Goal: Transaction & Acquisition: Purchase product/service

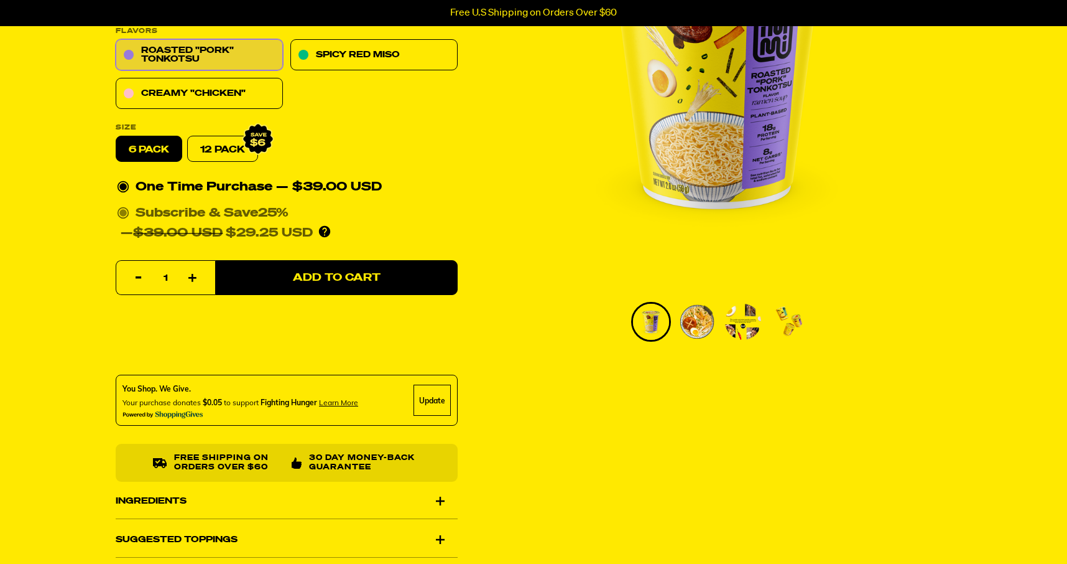
scroll to position [213, 0]
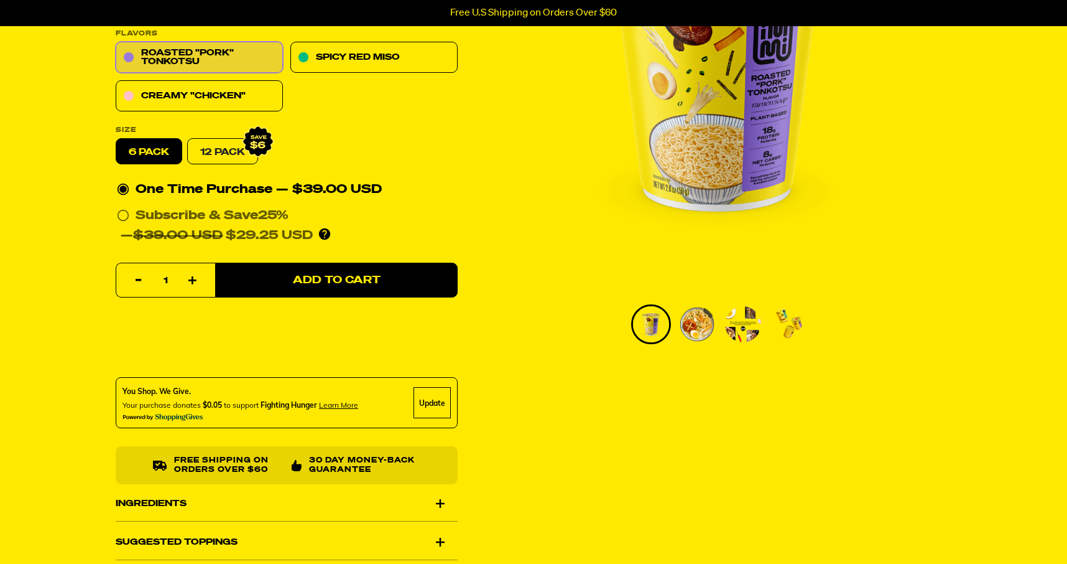
click at [225, 154] on link "12 Pack" at bounding box center [222, 152] width 71 height 26
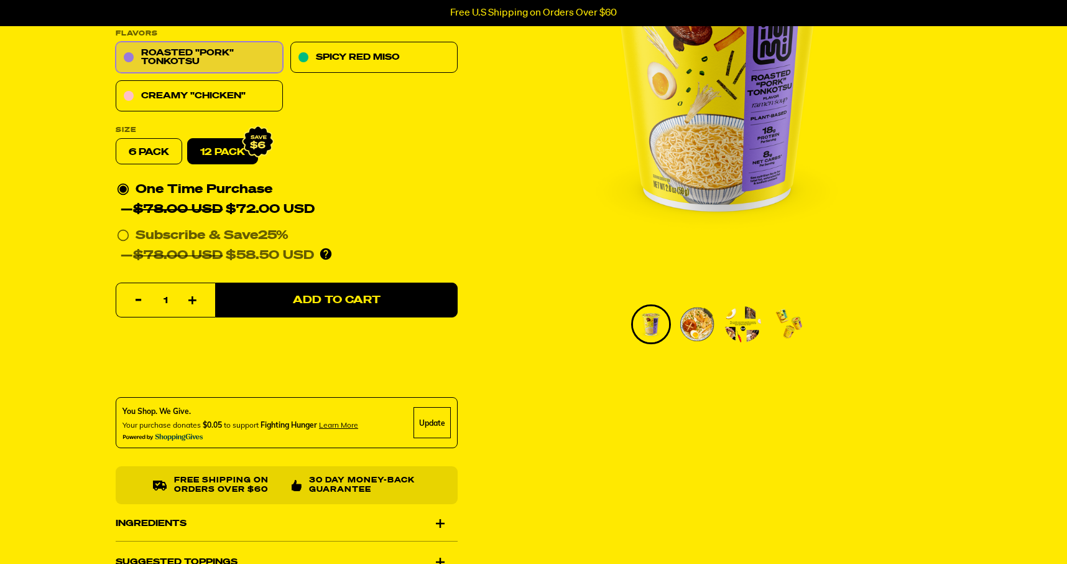
click at [169, 147] on label "6 pack" at bounding box center [149, 152] width 67 height 26
click at [116, 139] on input "6 pack" at bounding box center [116, 139] width 1 height 1
radio input "true"
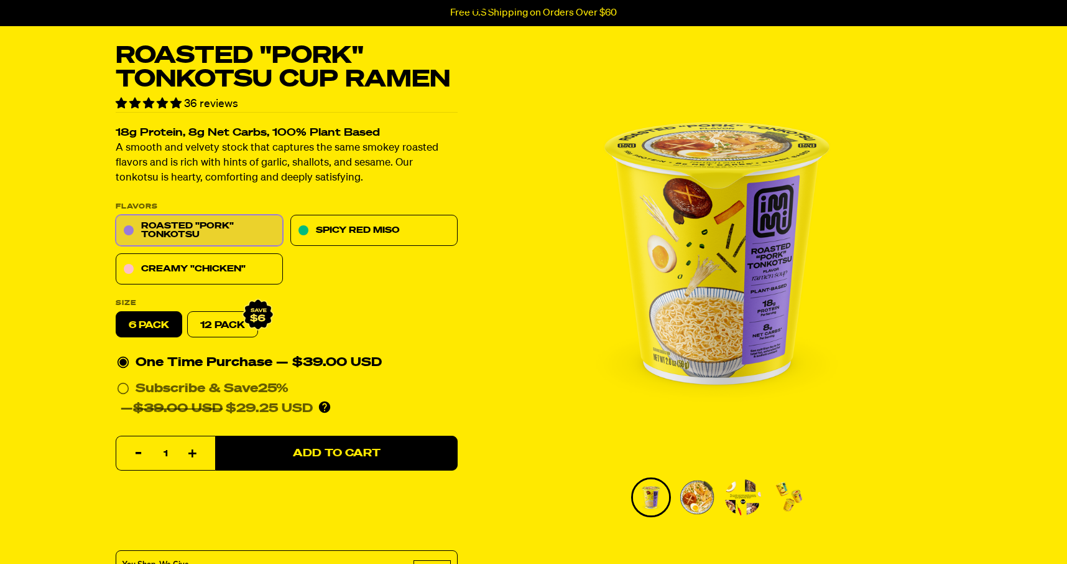
scroll to position [0, 0]
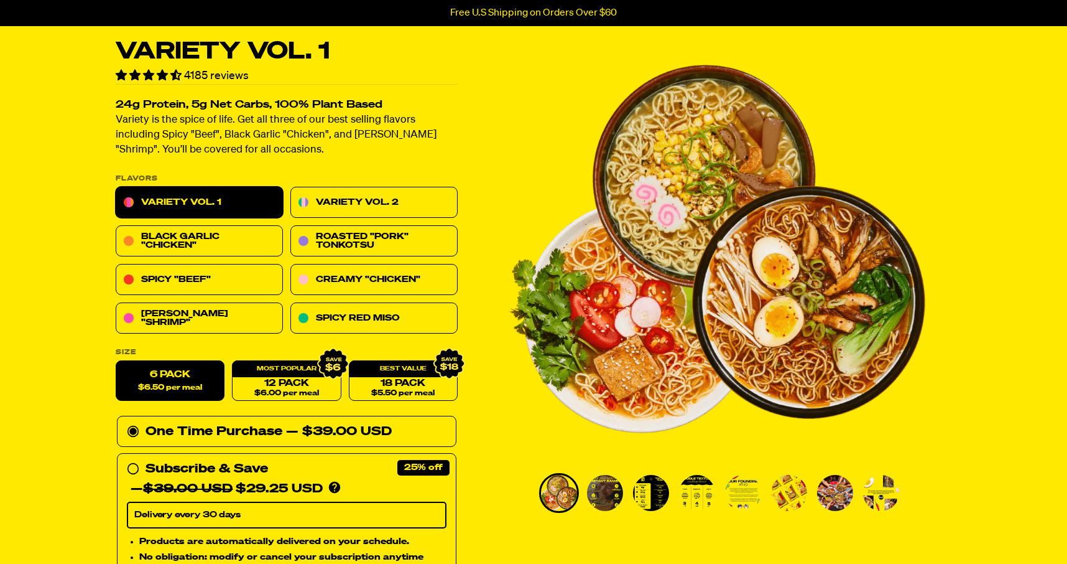
scroll to position [44, 0]
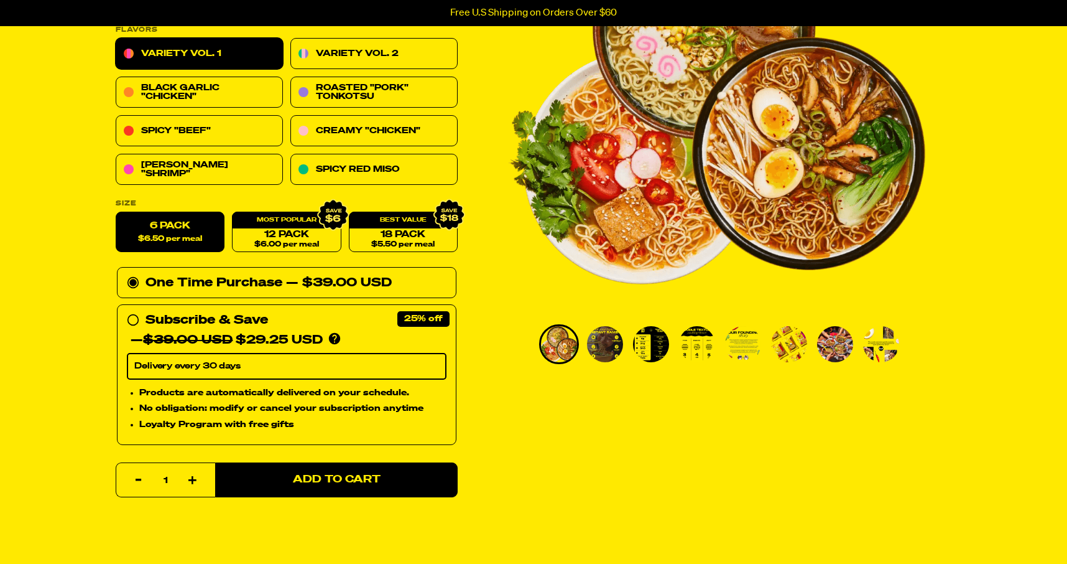
scroll to position [198, 0]
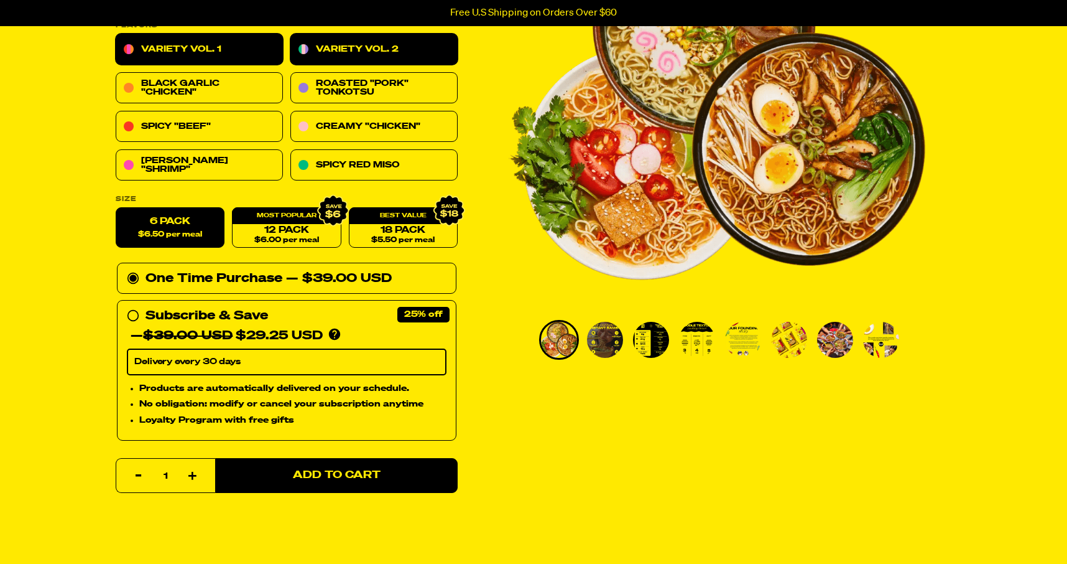
click at [337, 44] on link "Variety Vol. 2" at bounding box center [373, 49] width 167 height 31
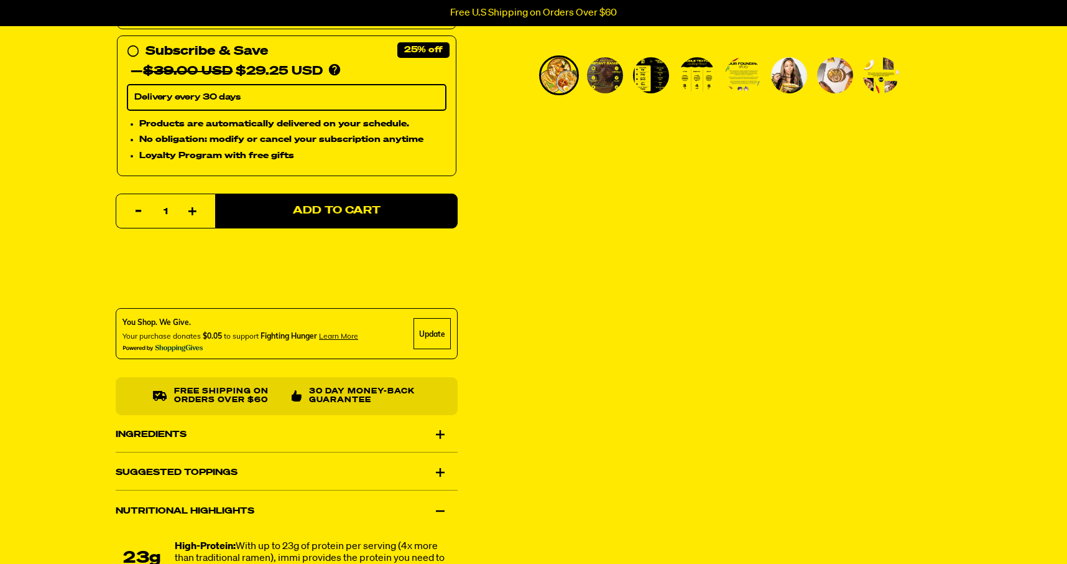
scroll to position [462, 0]
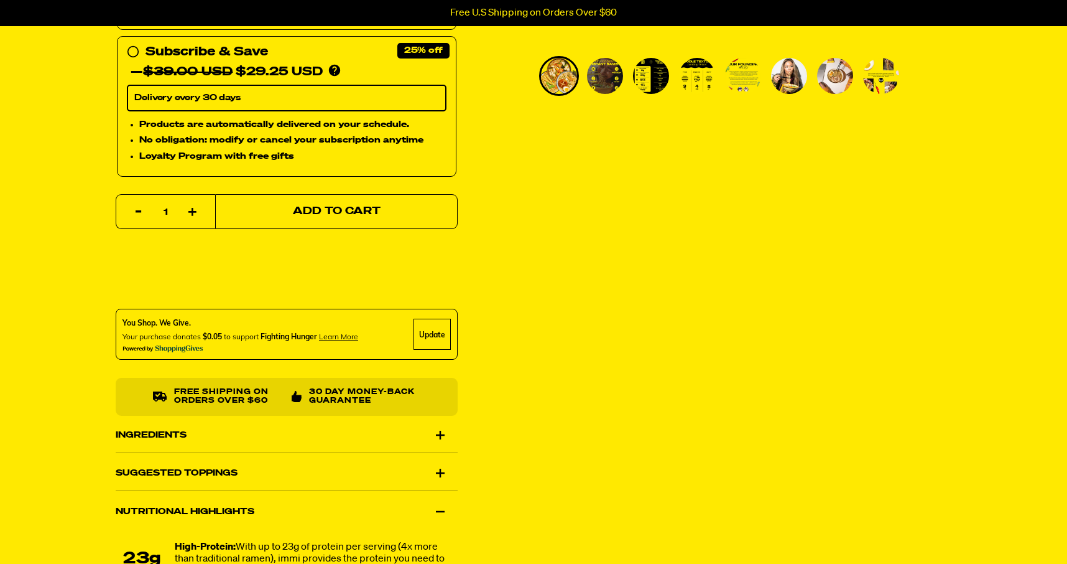
click at [351, 198] on button "Add to Cart" at bounding box center [336, 211] width 243 height 35
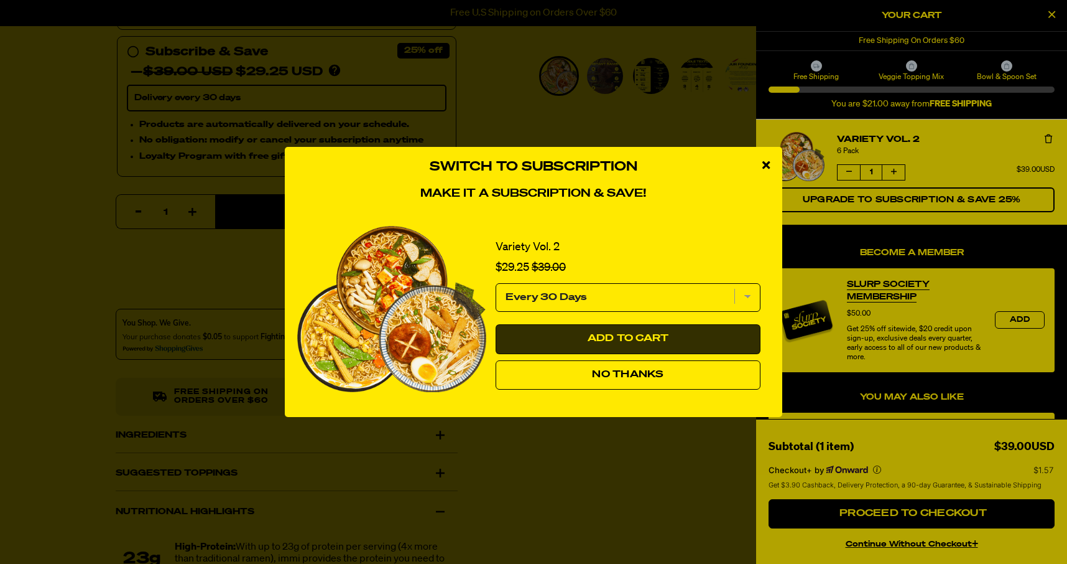
click at [595, 335] on span "Add to Cart" at bounding box center [628, 338] width 81 height 10
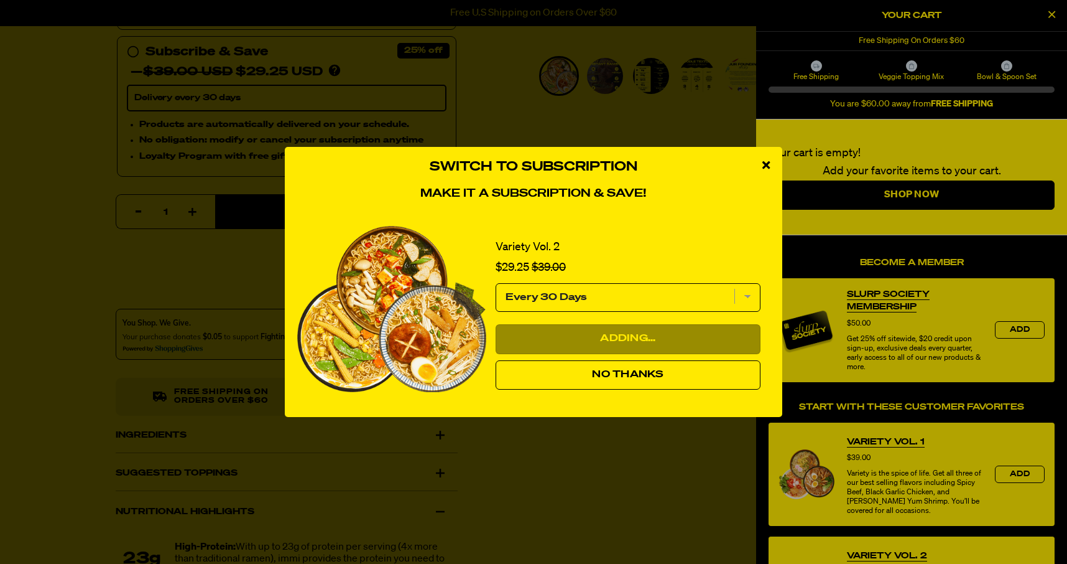
select select "Every 30 Days"
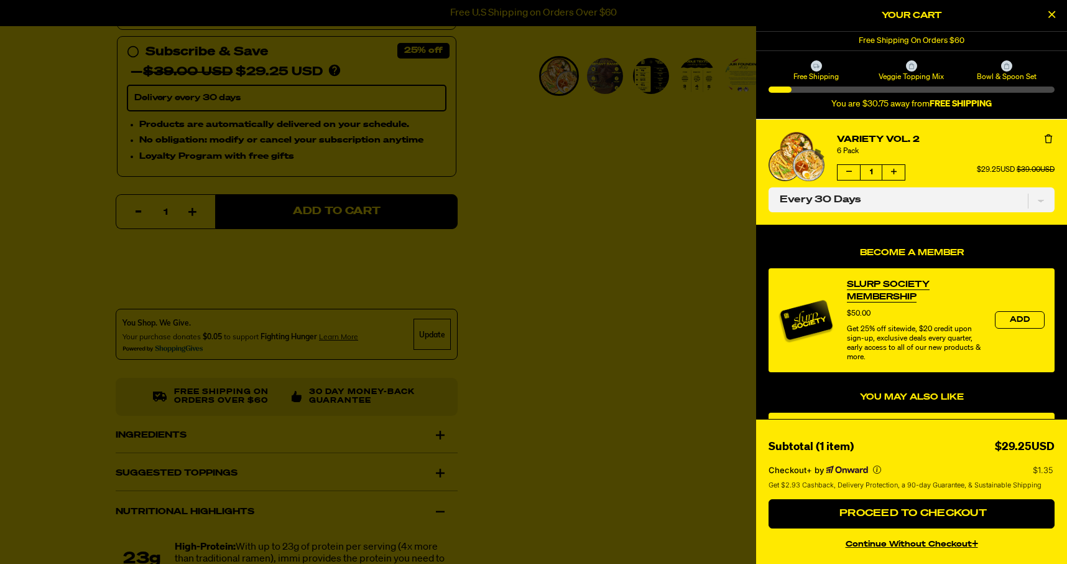
click at [1051, 15] on icon "Close Cart" at bounding box center [1052, 14] width 7 height 11
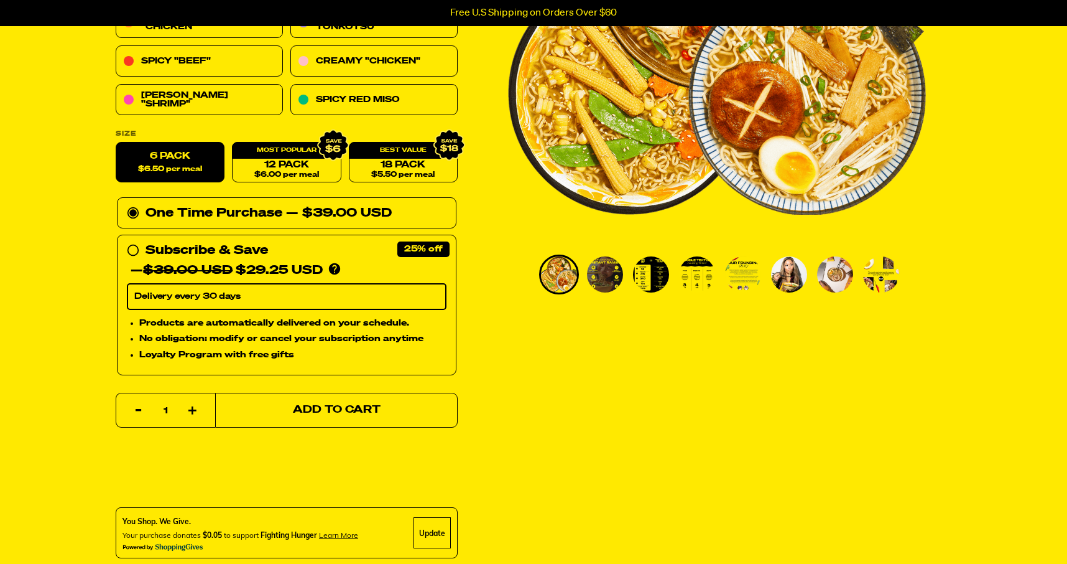
scroll to position [262, 0]
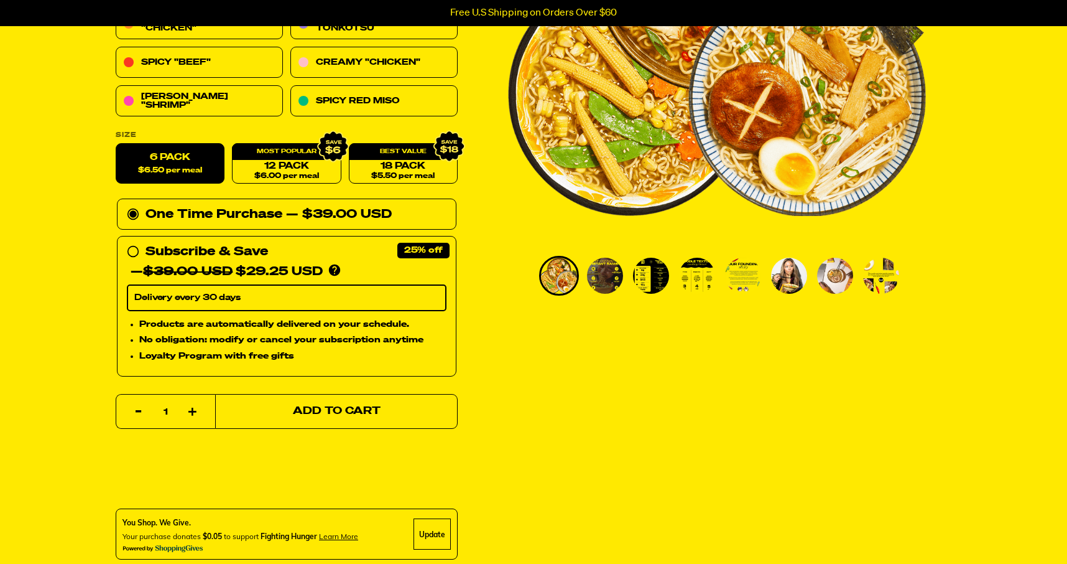
click at [351, 409] on span "Add to Cart" at bounding box center [337, 411] width 88 height 11
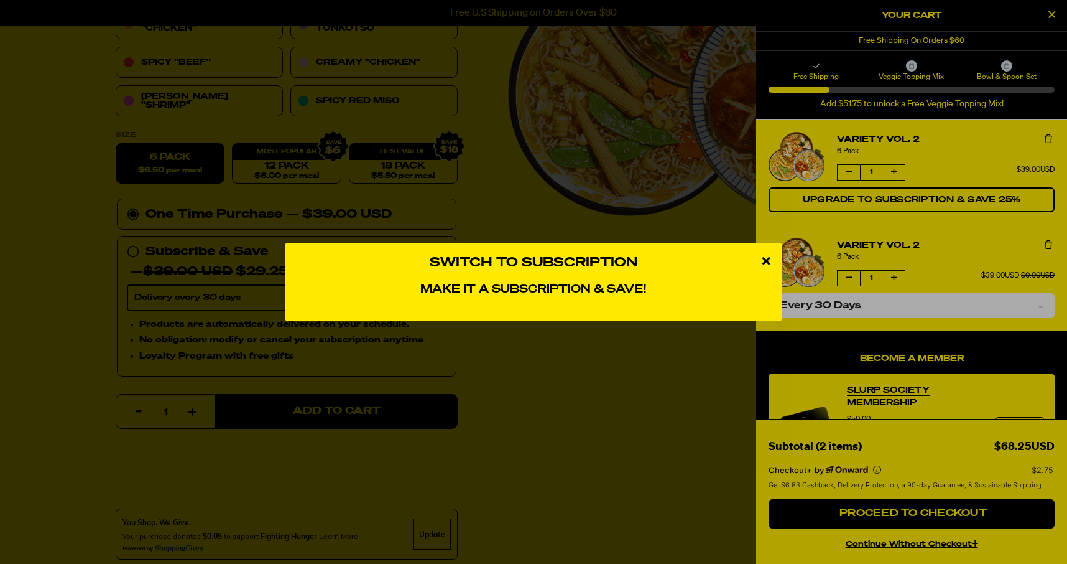
click at [766, 259] on icon "close modal" at bounding box center [766, 260] width 7 height 11
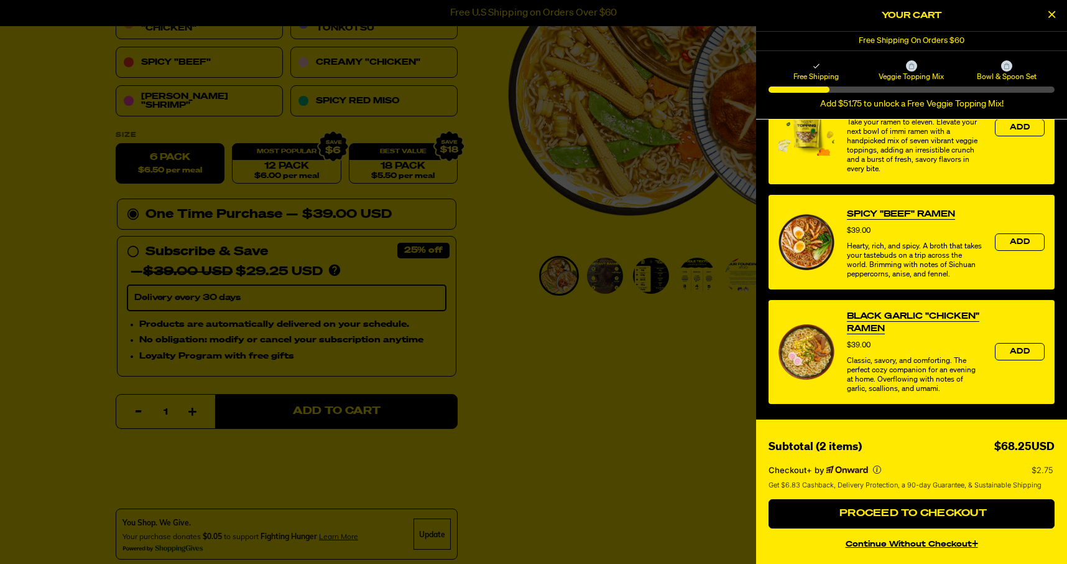
scroll to position [562, 0]
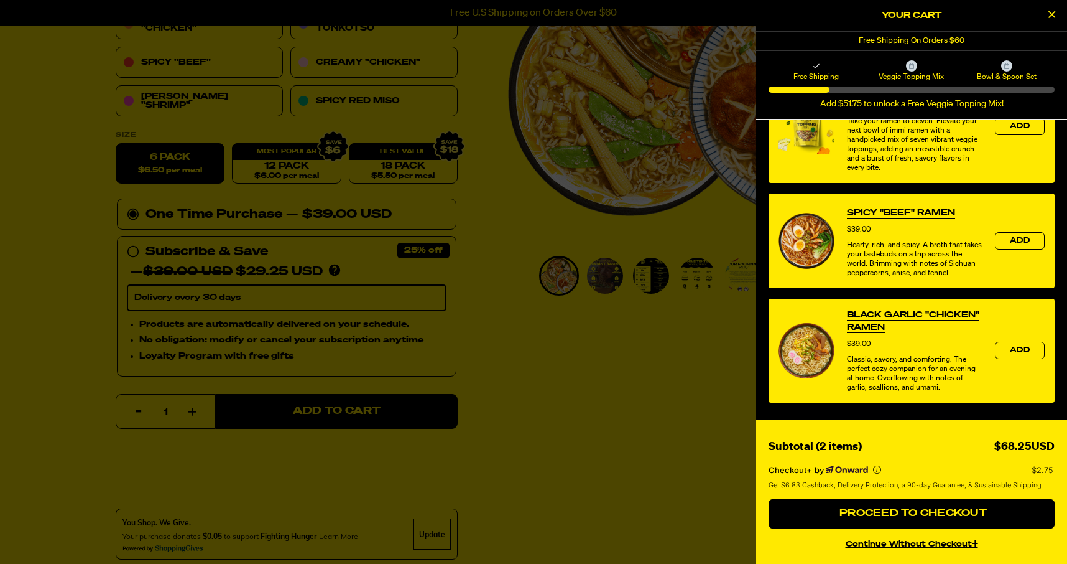
click at [590, 372] on div at bounding box center [533, 282] width 1067 height 564
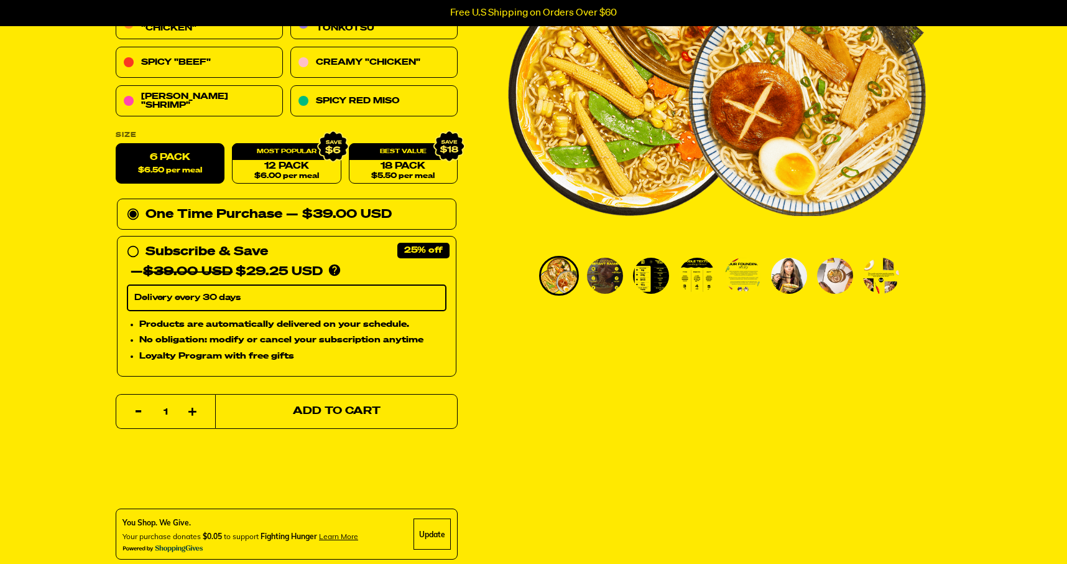
scroll to position [0, 0]
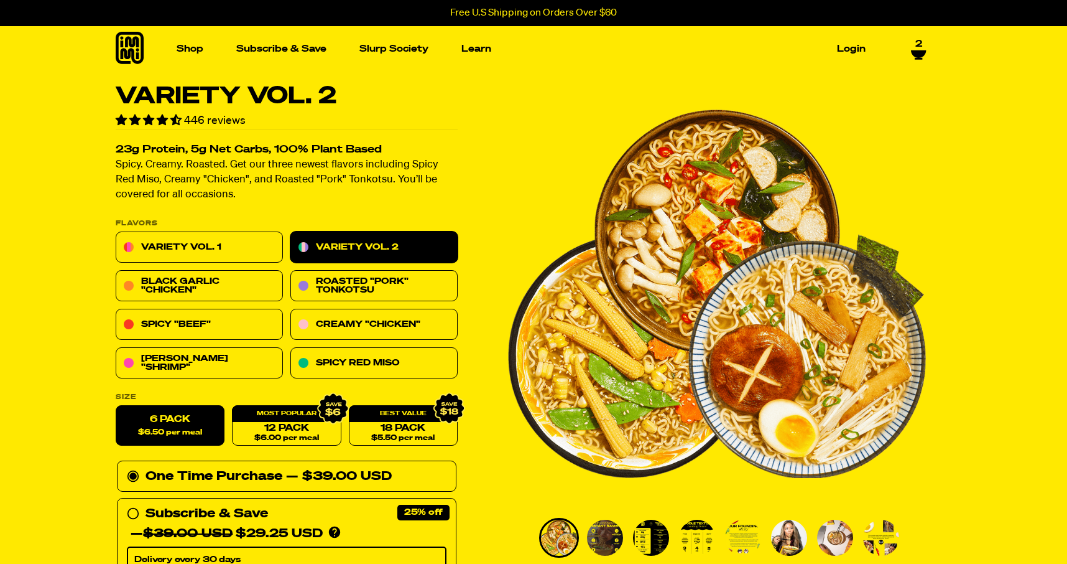
click at [920, 44] on span "2" at bounding box center [919, 40] width 7 height 11
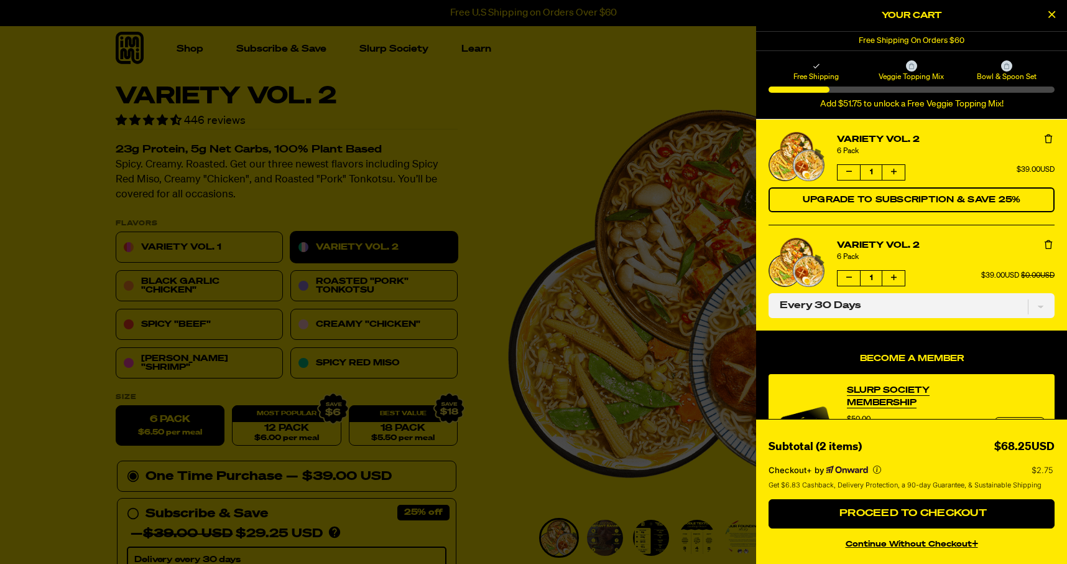
click at [1051, 14] on icon "Close Cart" at bounding box center [1052, 14] width 7 height 11
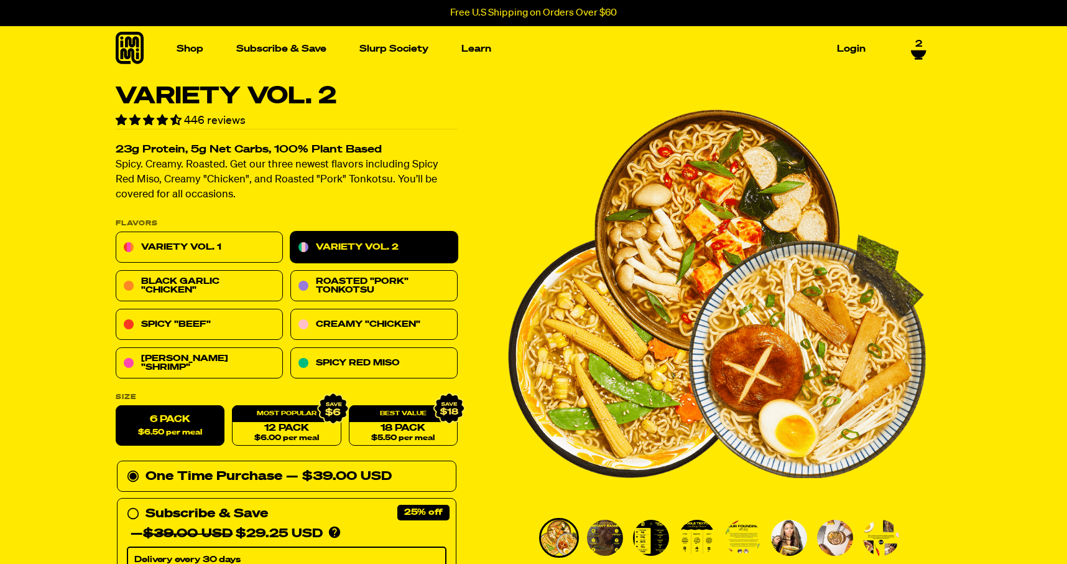
click at [917, 54] on icon at bounding box center [918, 55] width 7 height 2
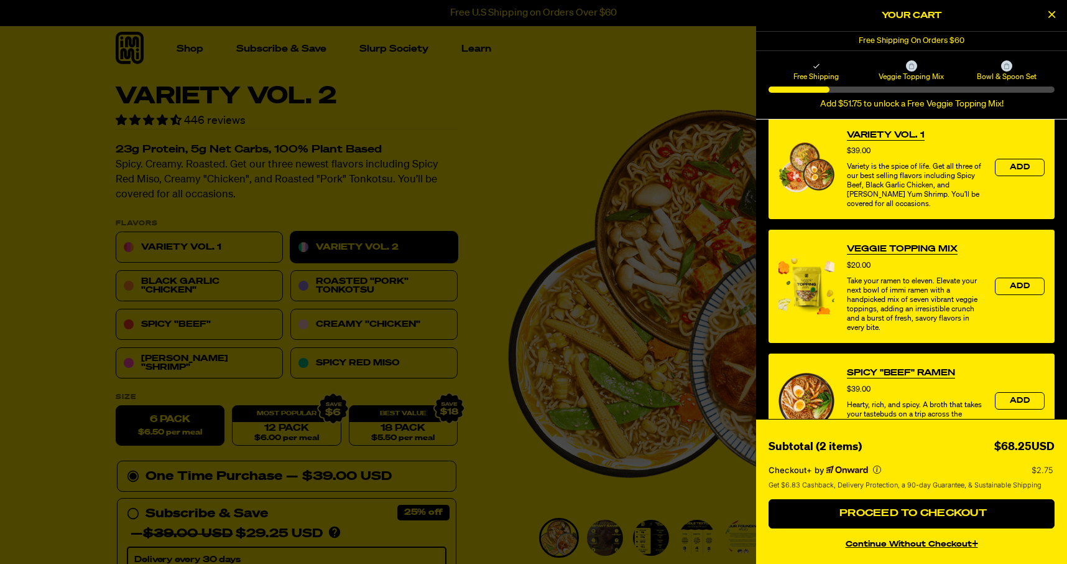
scroll to position [358, 0]
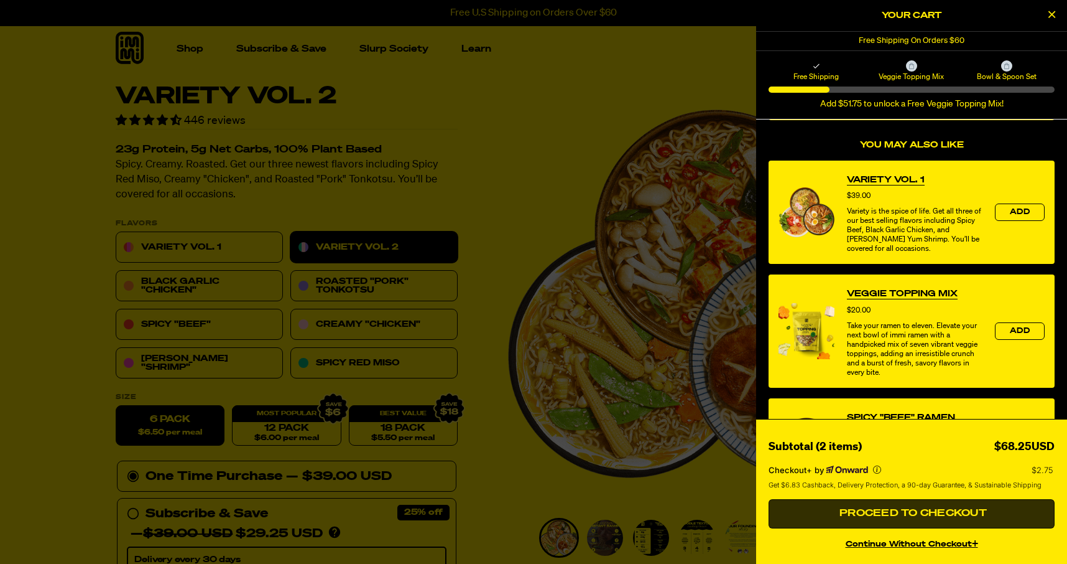
click at [893, 512] on span "Proceed to Checkout" at bounding box center [912, 513] width 151 height 10
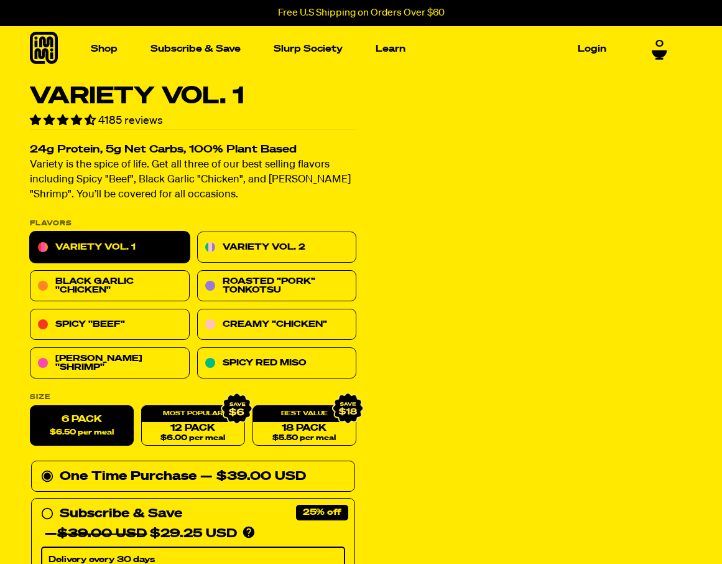
scroll to position [198, 0]
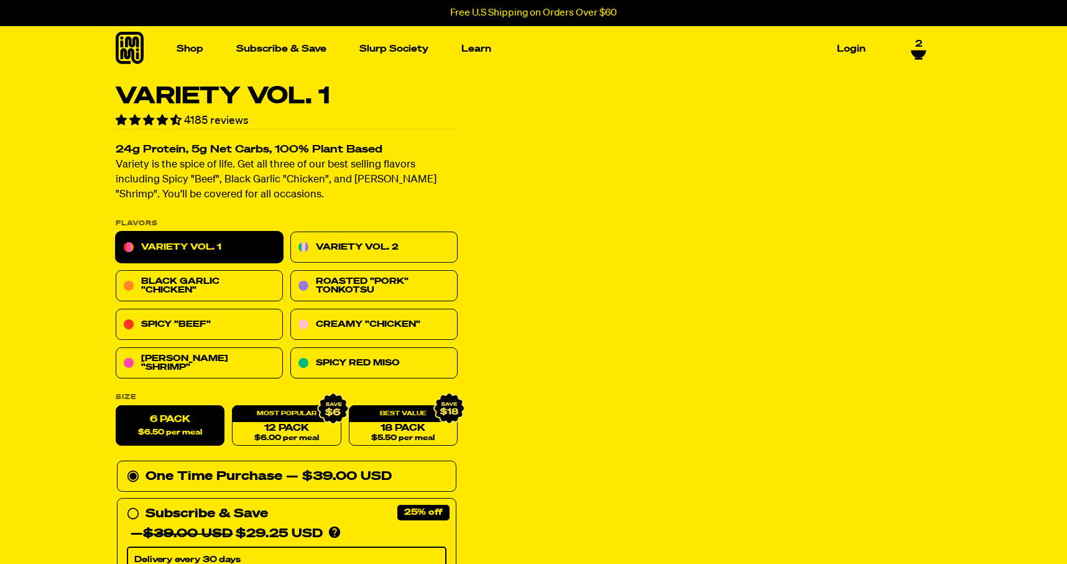
select select "Every 30 Days"
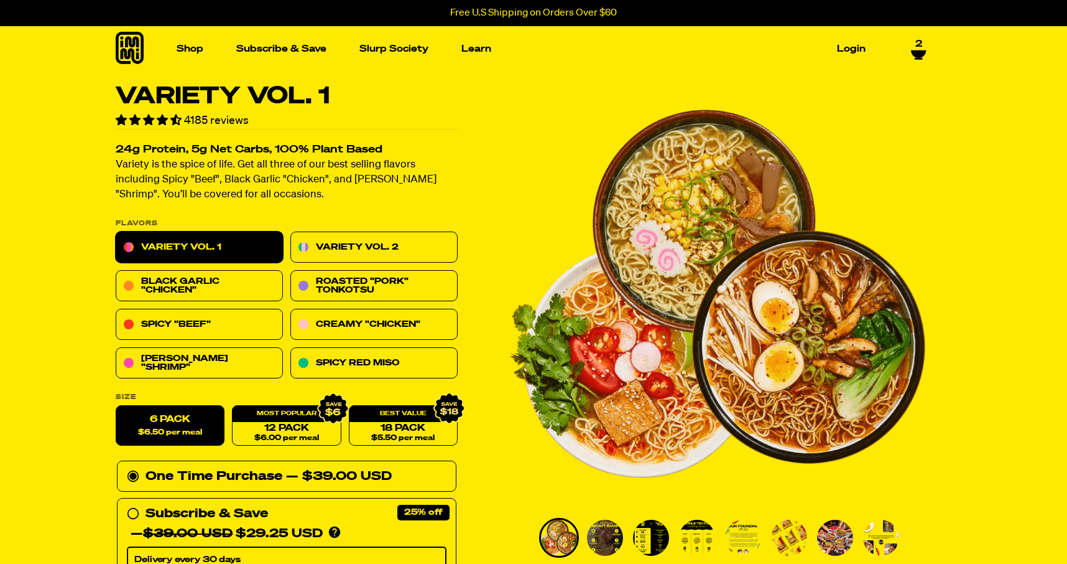
click at [921, 58] on icon at bounding box center [918, 59] width 7 height 2
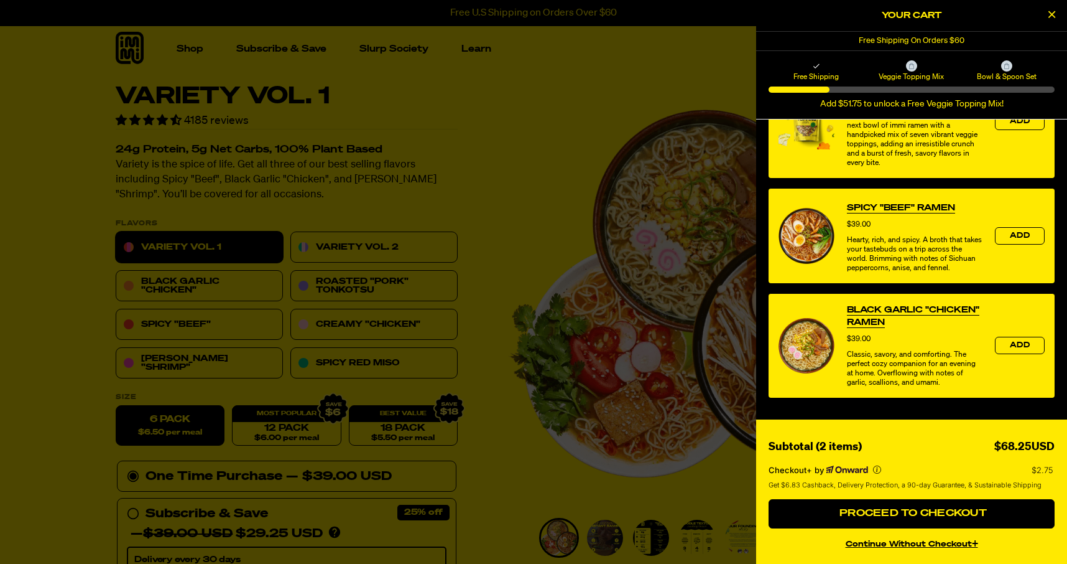
scroll to position [570, 0]
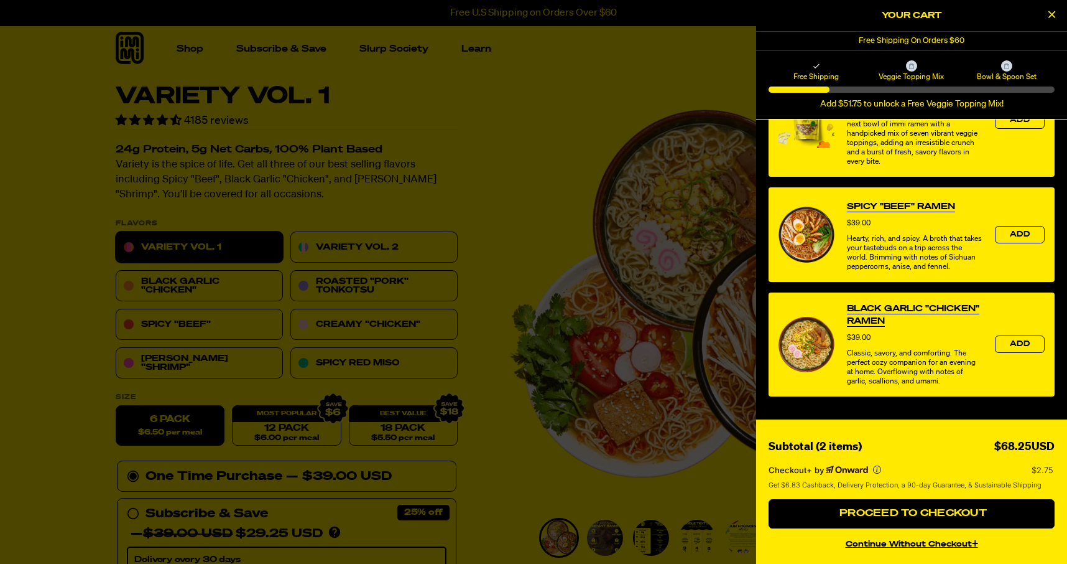
click at [908, 546] on button "continue without Checkout+" at bounding box center [912, 542] width 286 height 18
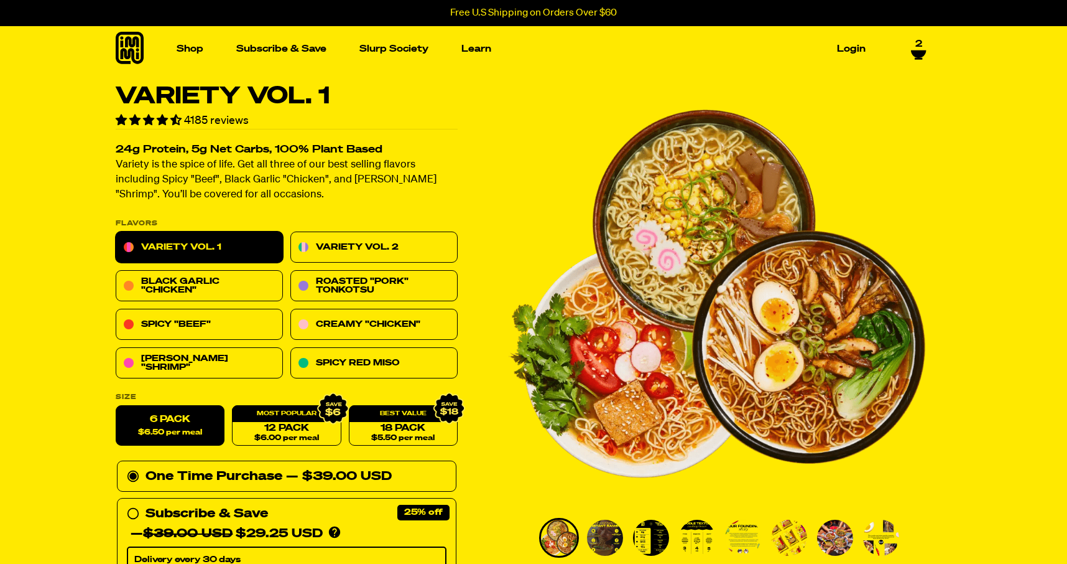
select select "Every 30 Days"
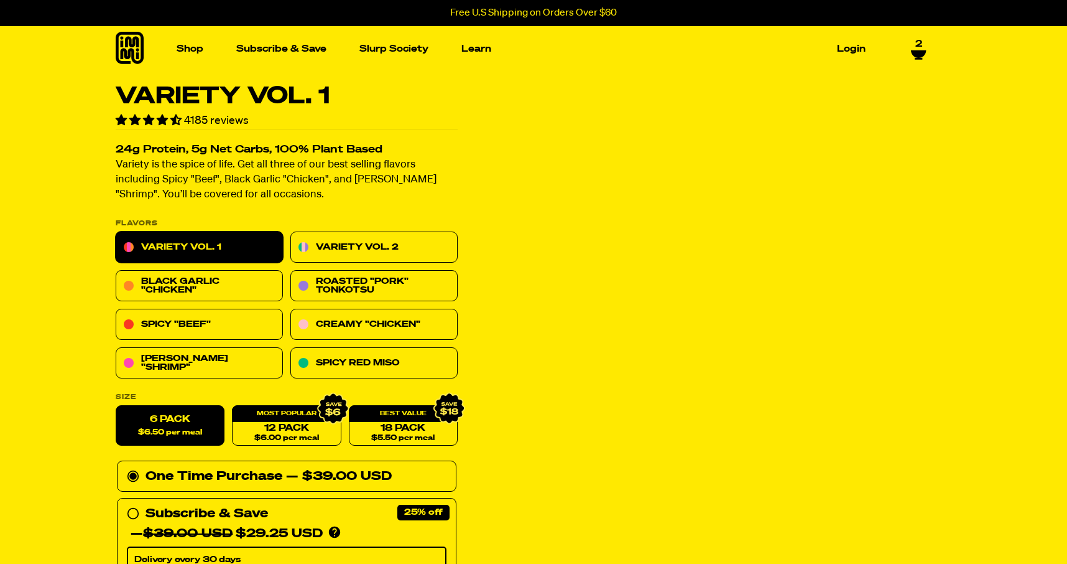
select select "Every 30 Days"
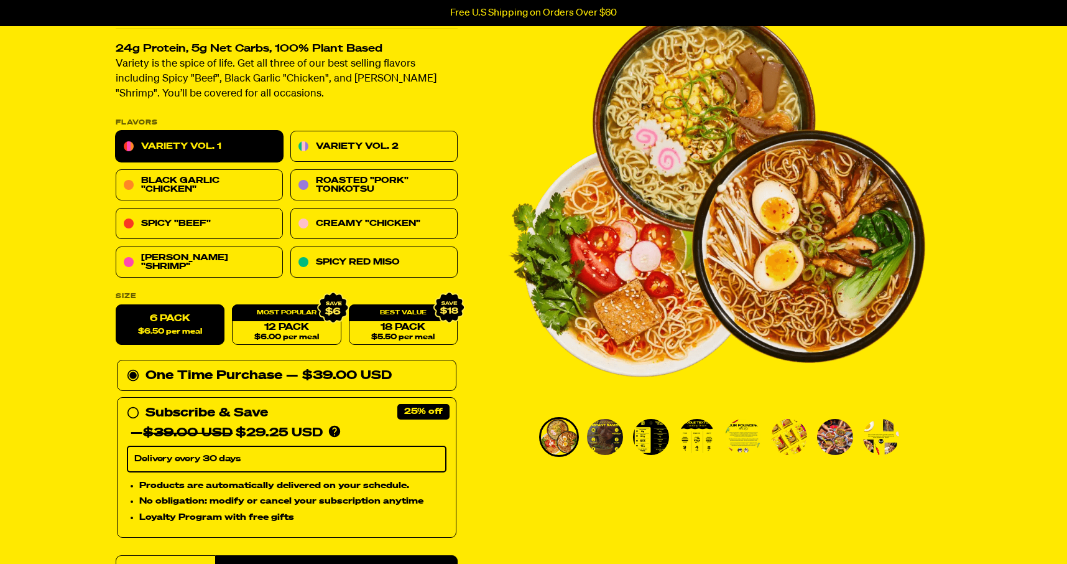
scroll to position [100, 0]
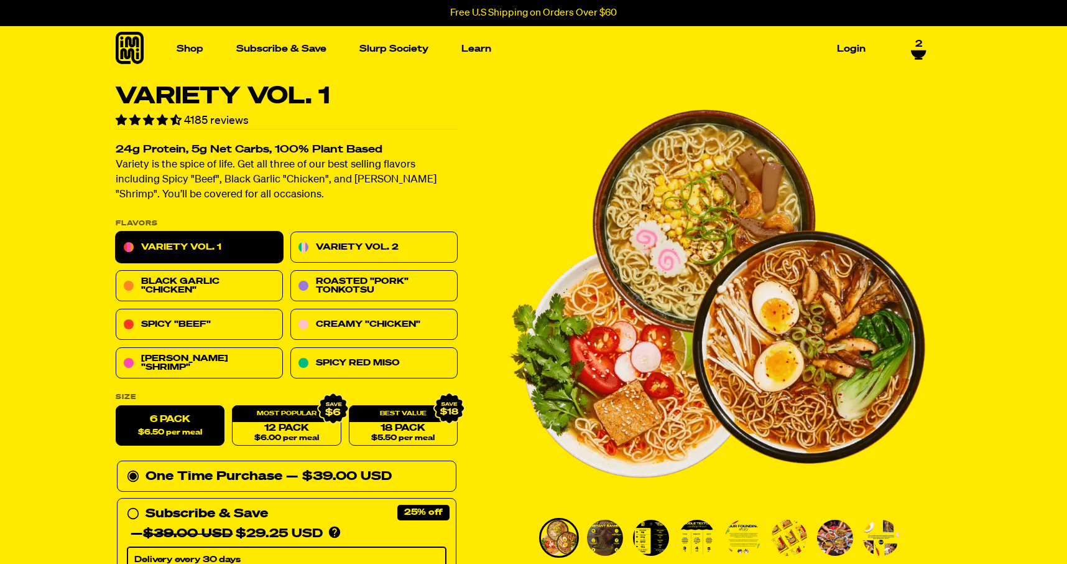
click at [921, 42] on span "2" at bounding box center [919, 44] width 7 height 11
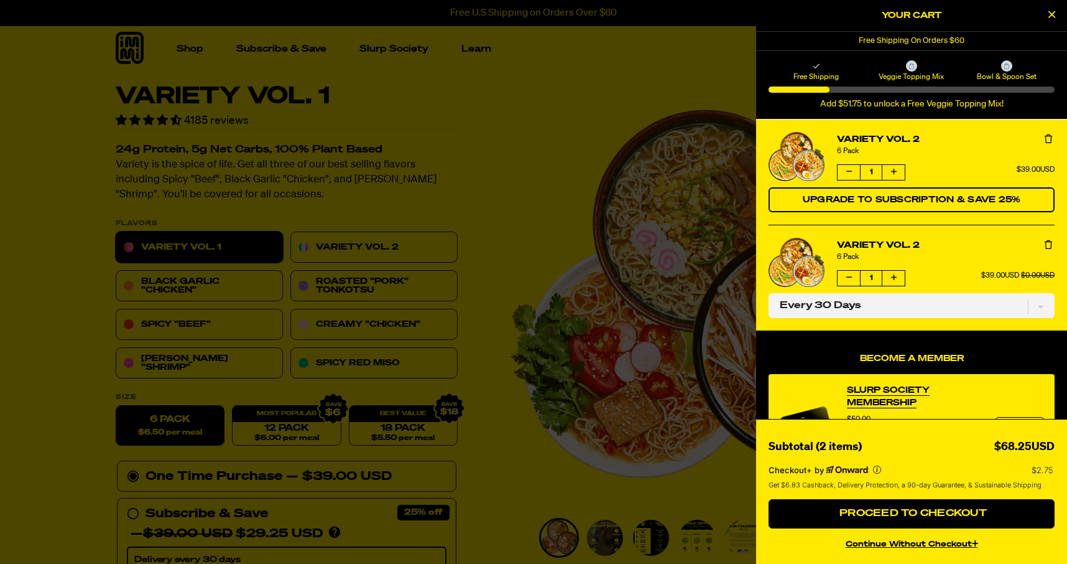
click at [1051, 244] on icon "Remove Variety Vol. 2" at bounding box center [1048, 244] width 7 height 9
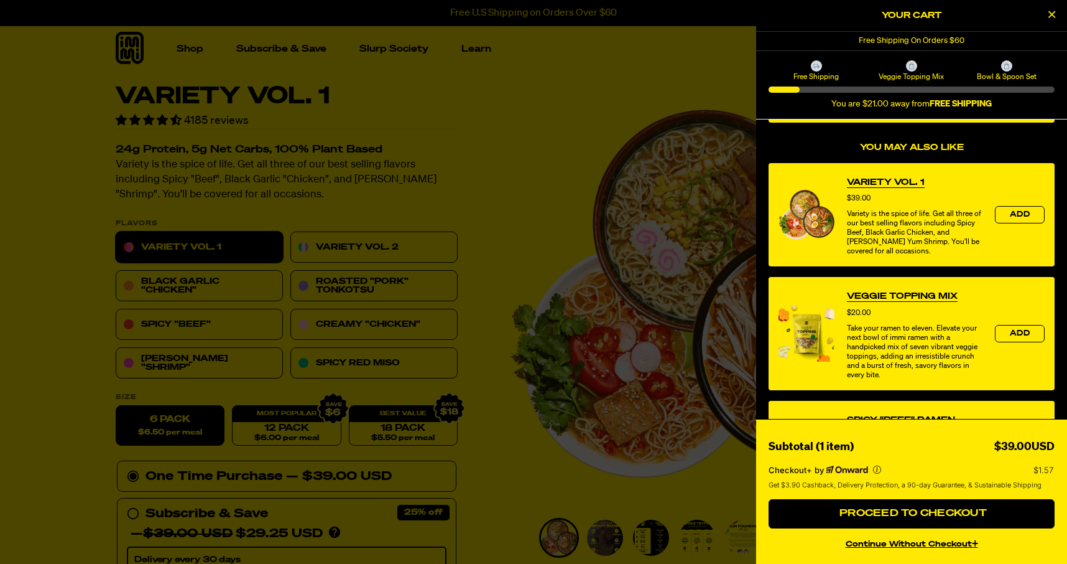
scroll to position [252, 0]
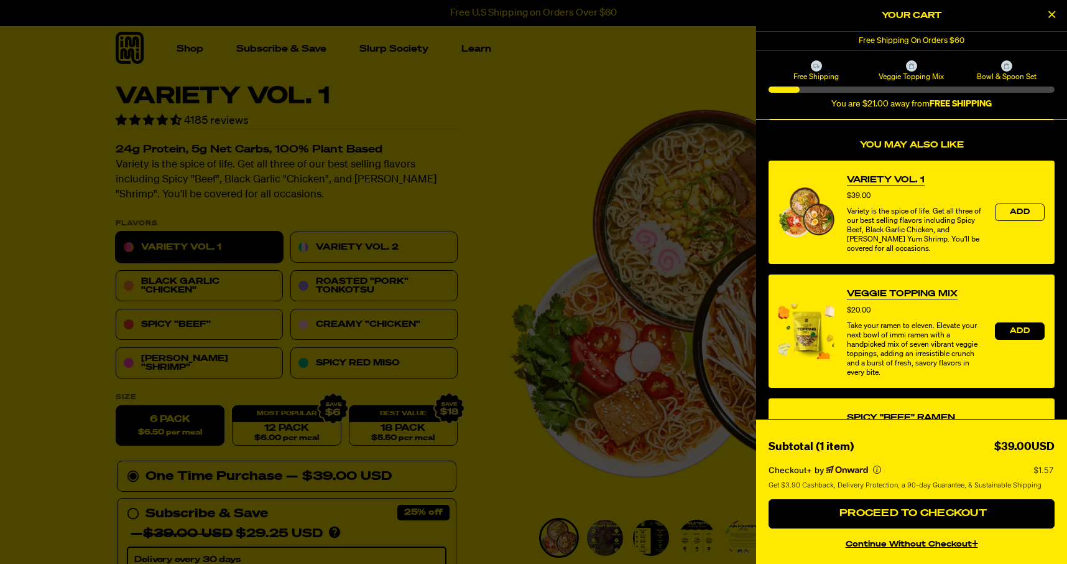
click at [1013, 333] on span "Add" at bounding box center [1020, 330] width 20 height 7
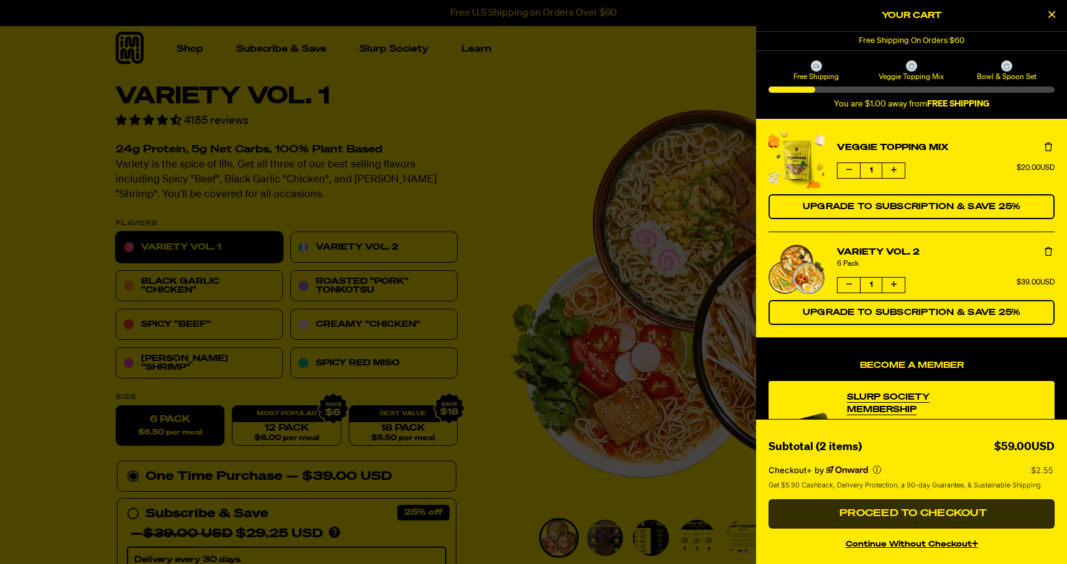
click at [897, 508] on span "Proceed to Checkout" at bounding box center [912, 513] width 151 height 10
